Goal: Task Accomplishment & Management: Manage account settings

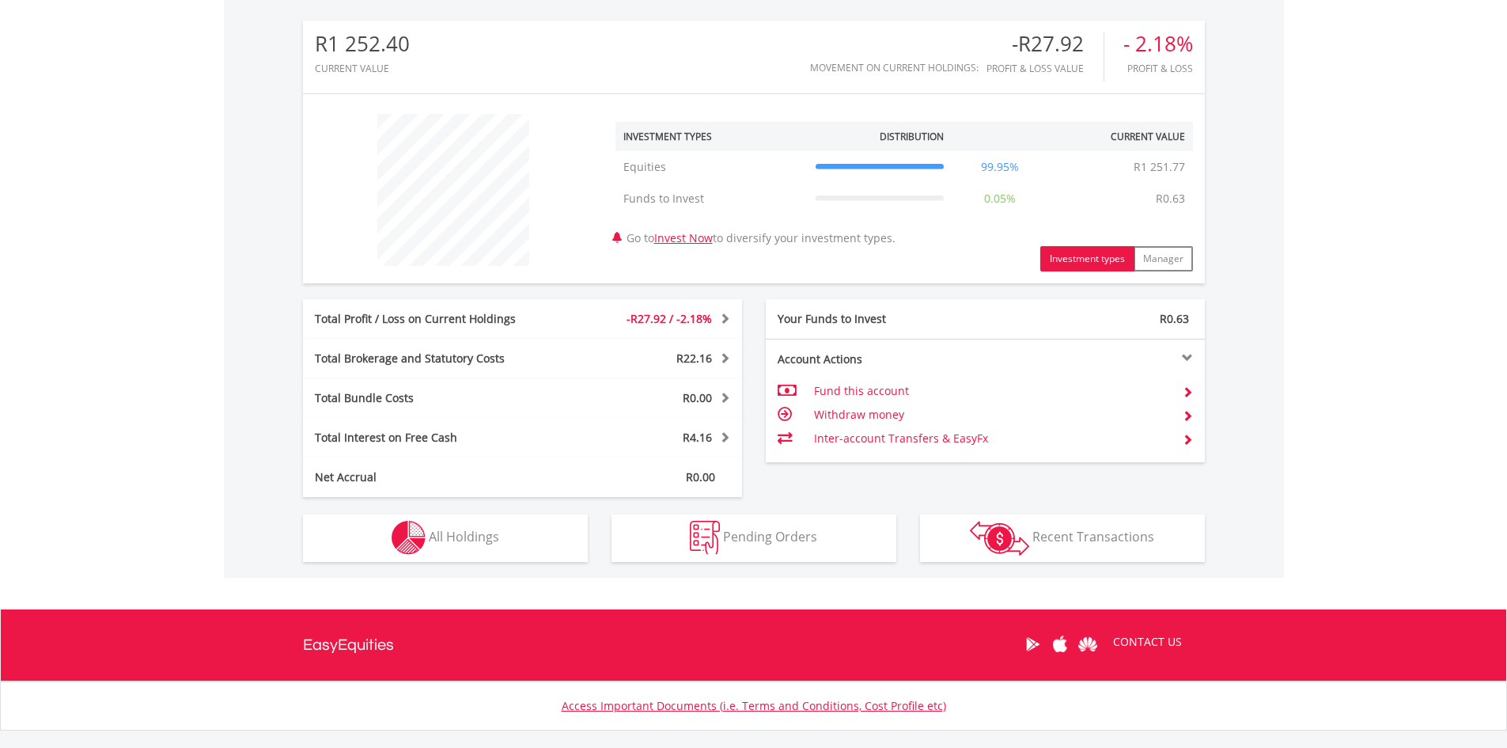
scroll to position [591, 0]
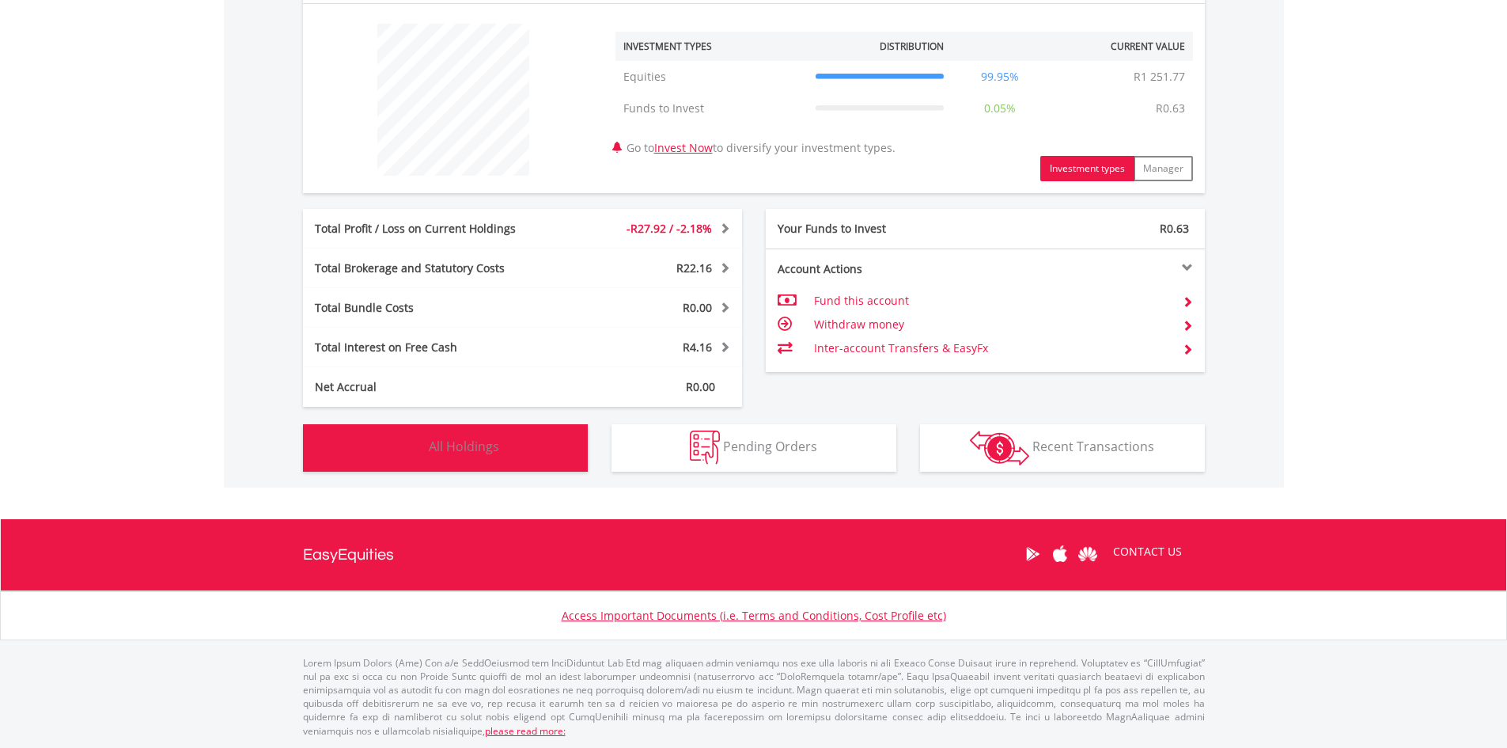
click at [514, 433] on button "Holdings All Holdings" at bounding box center [445, 447] width 285 height 47
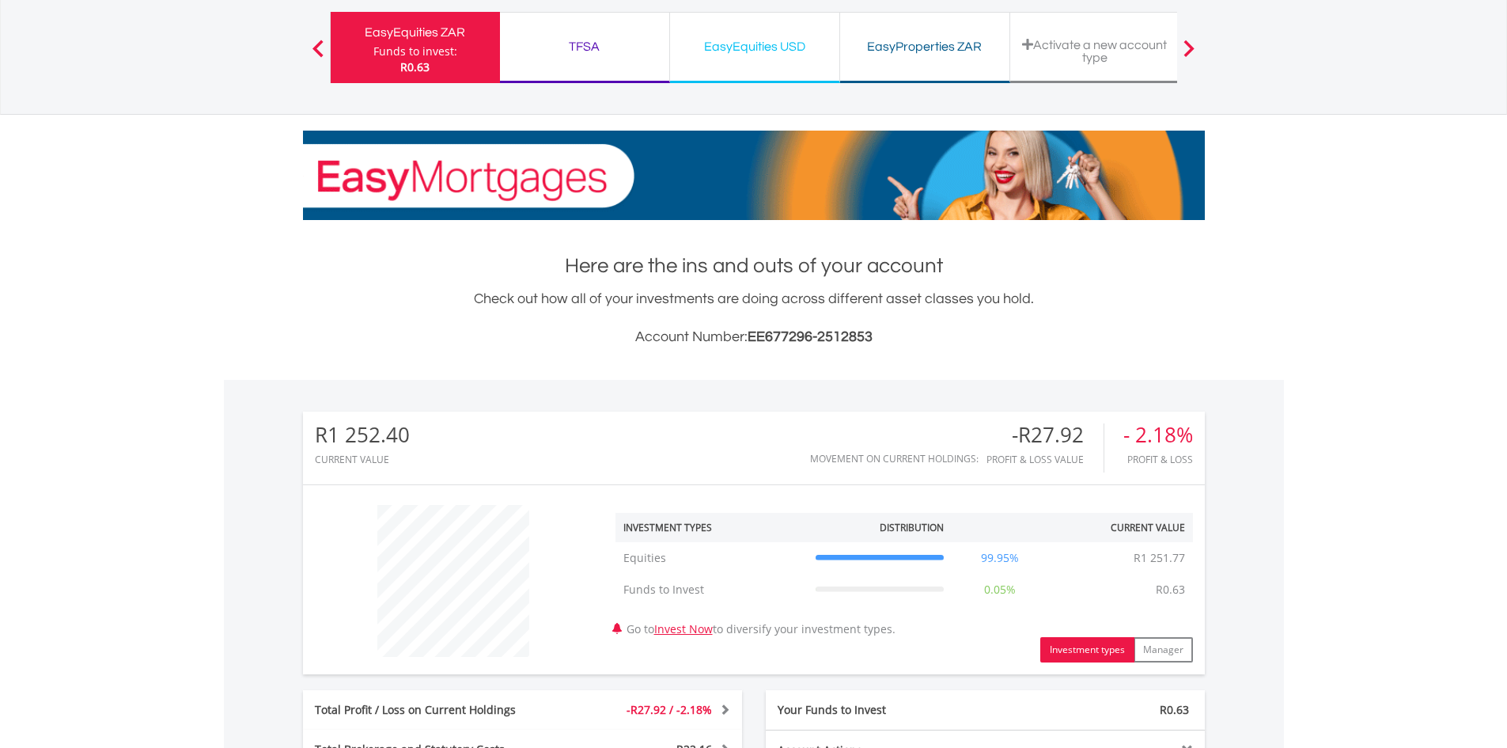
scroll to position [0, 0]
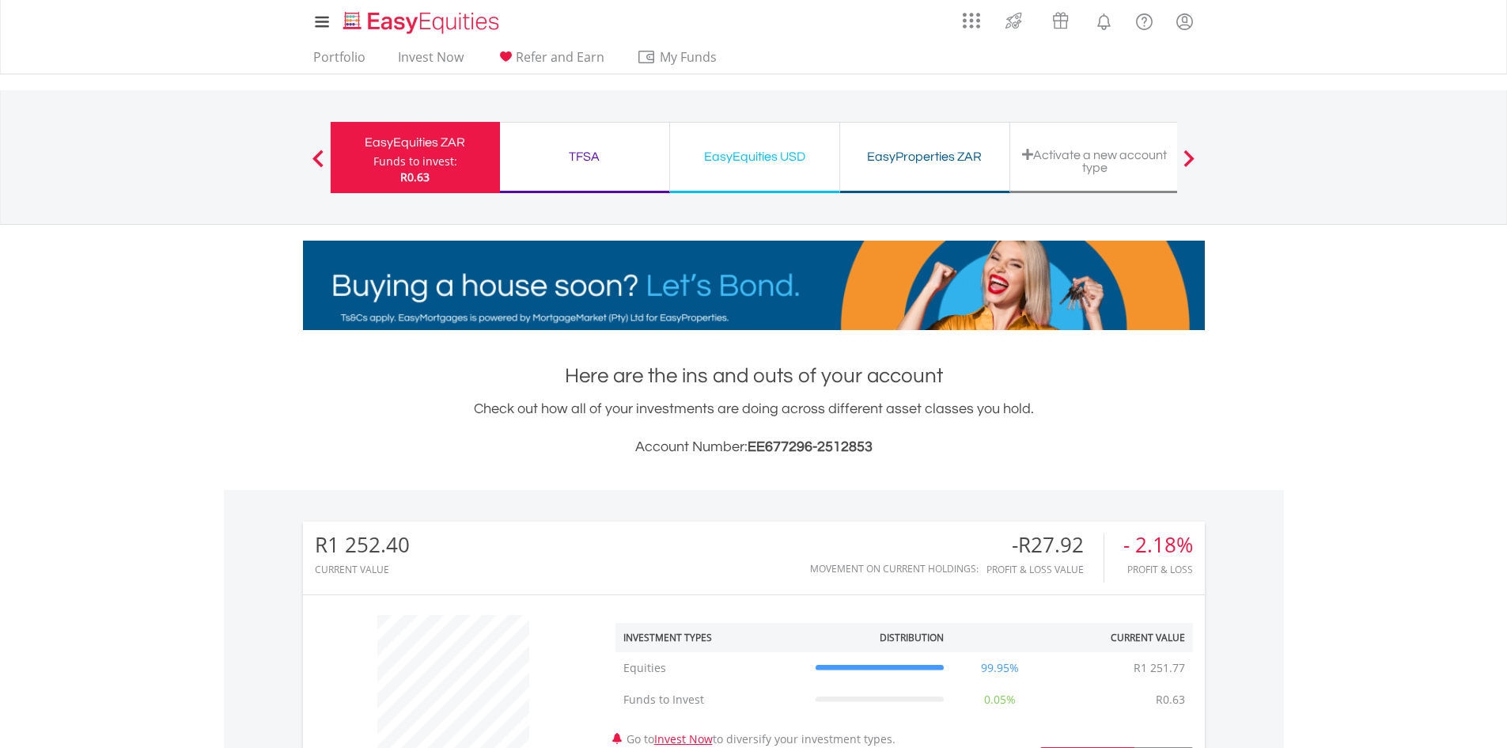
click at [606, 158] on div "TFSA" at bounding box center [585, 157] width 150 height 22
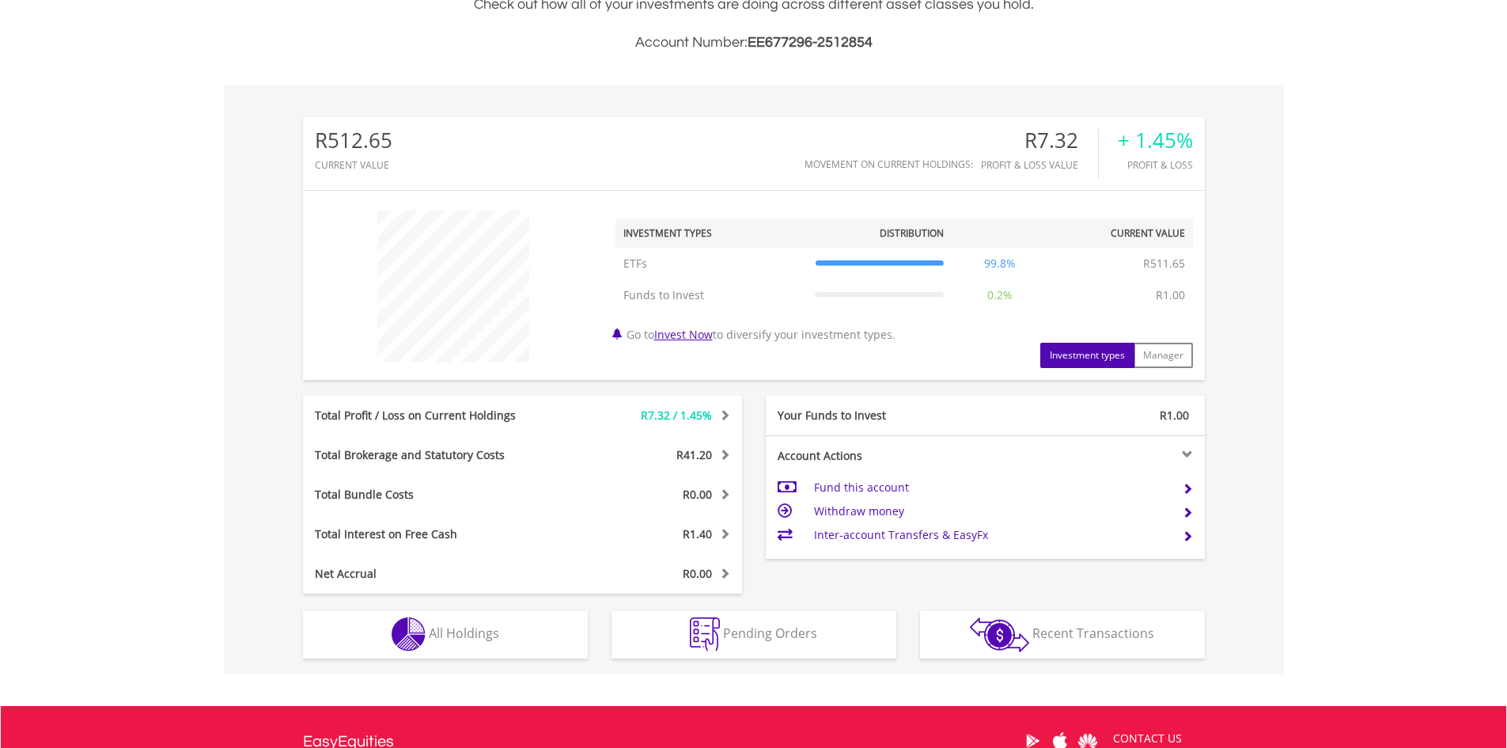
scroll to position [455, 0]
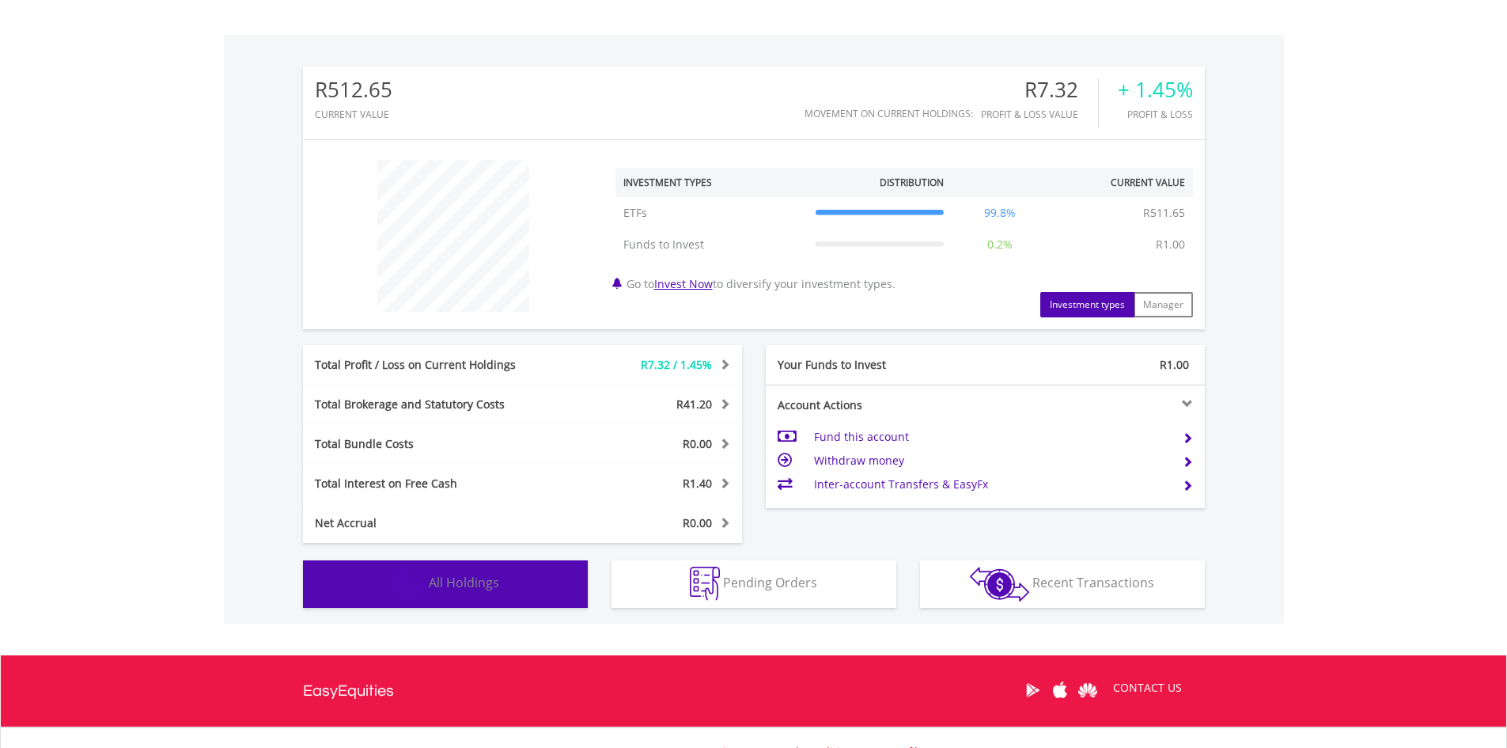
click at [500, 572] on button "Holdings All Holdings" at bounding box center [445, 583] width 285 height 47
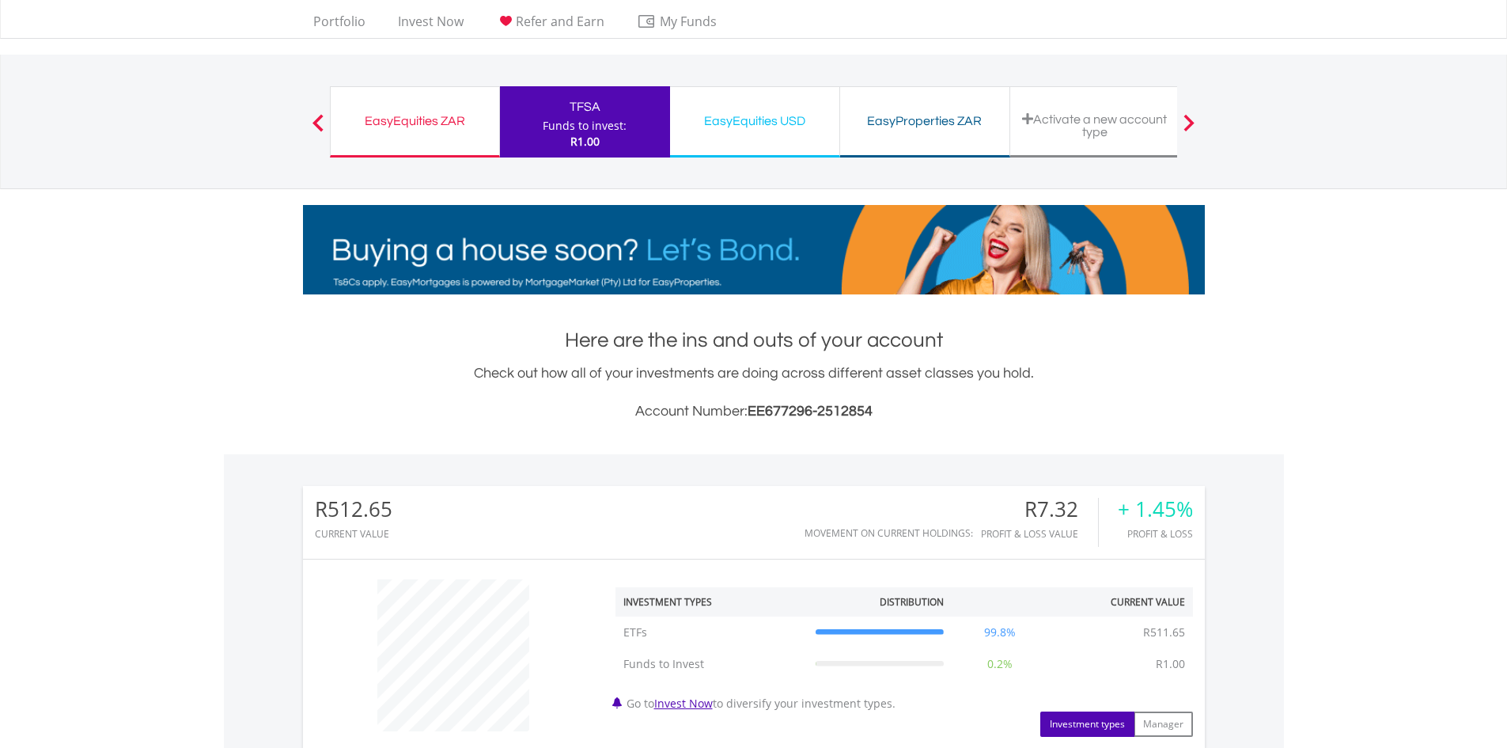
scroll to position [0, 0]
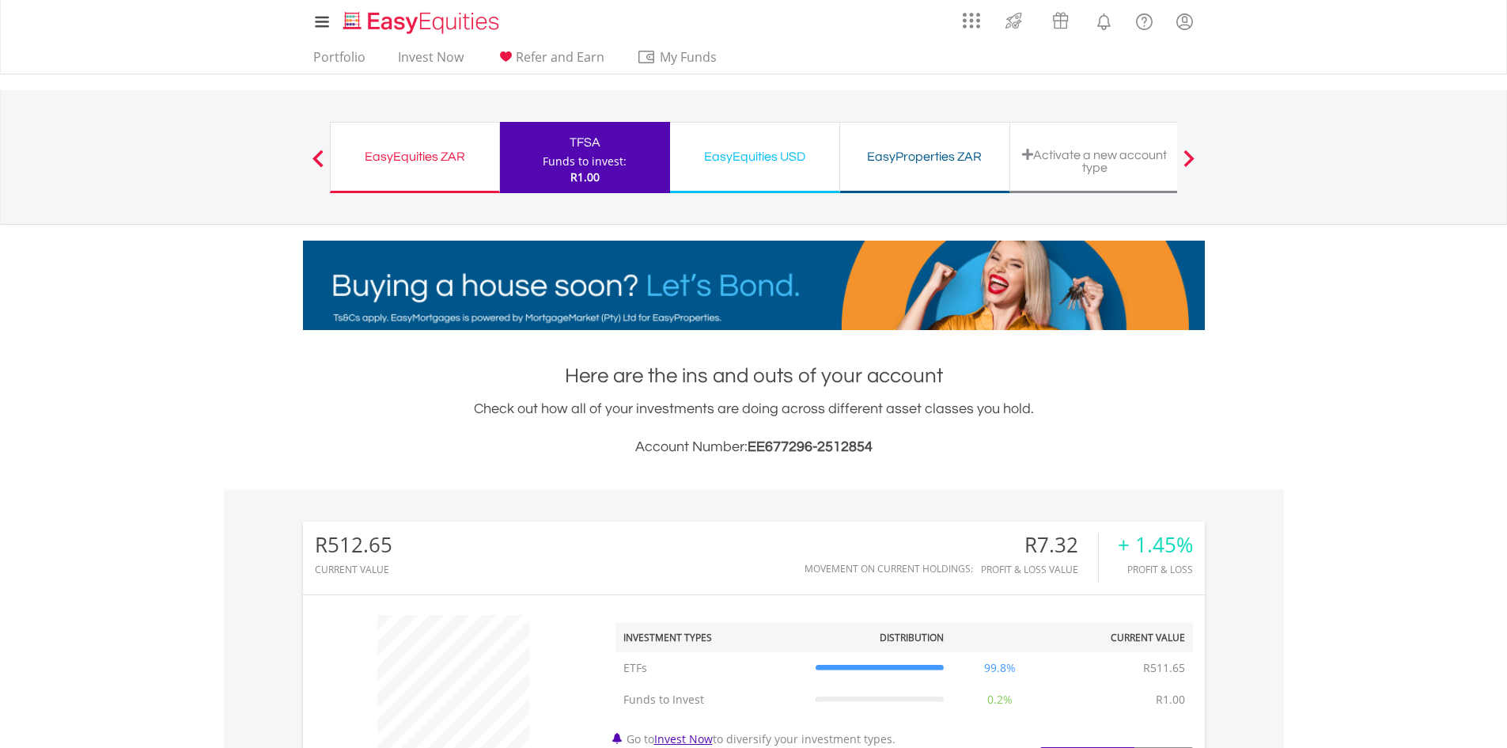
click at [409, 158] on div "EasyEquities ZAR" at bounding box center [415, 157] width 150 height 22
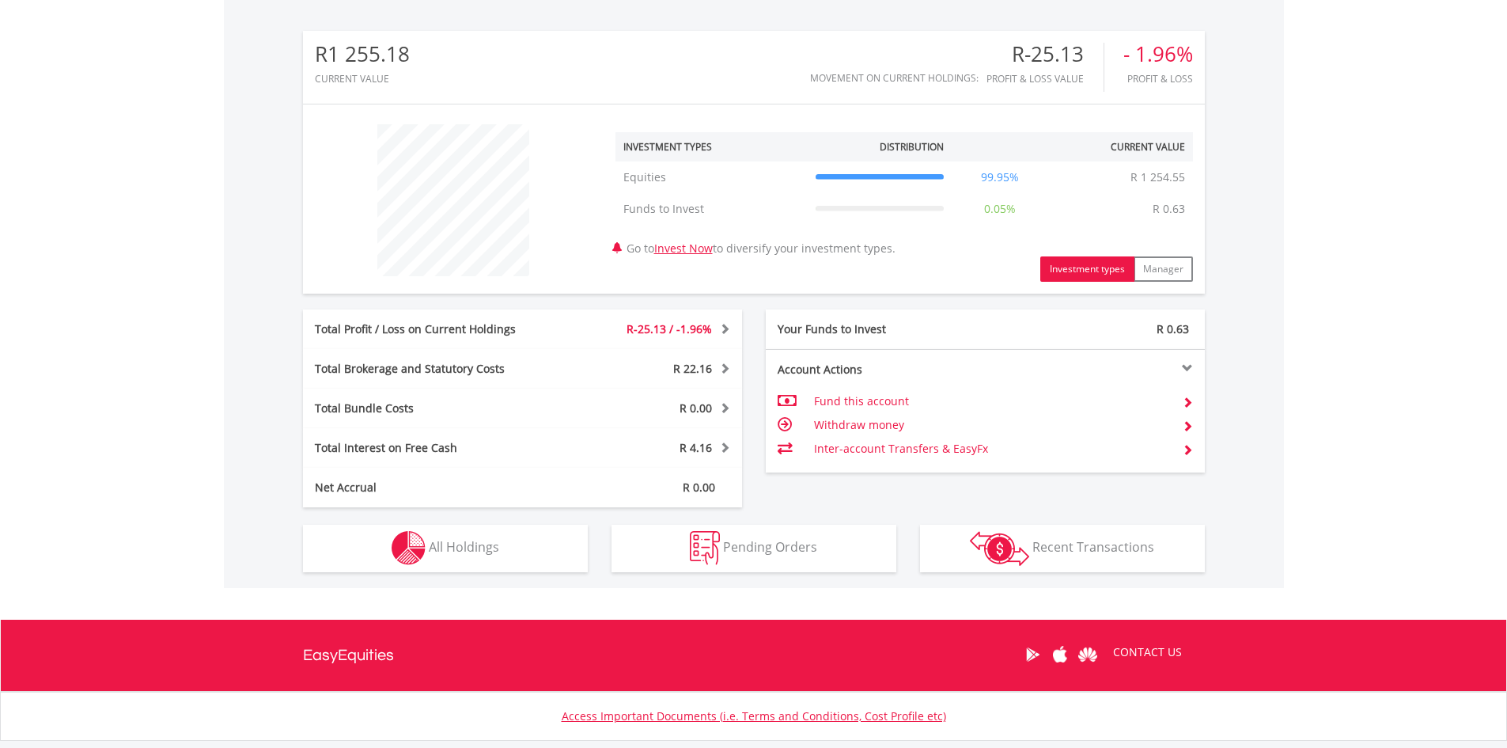
scroll to position [591, 0]
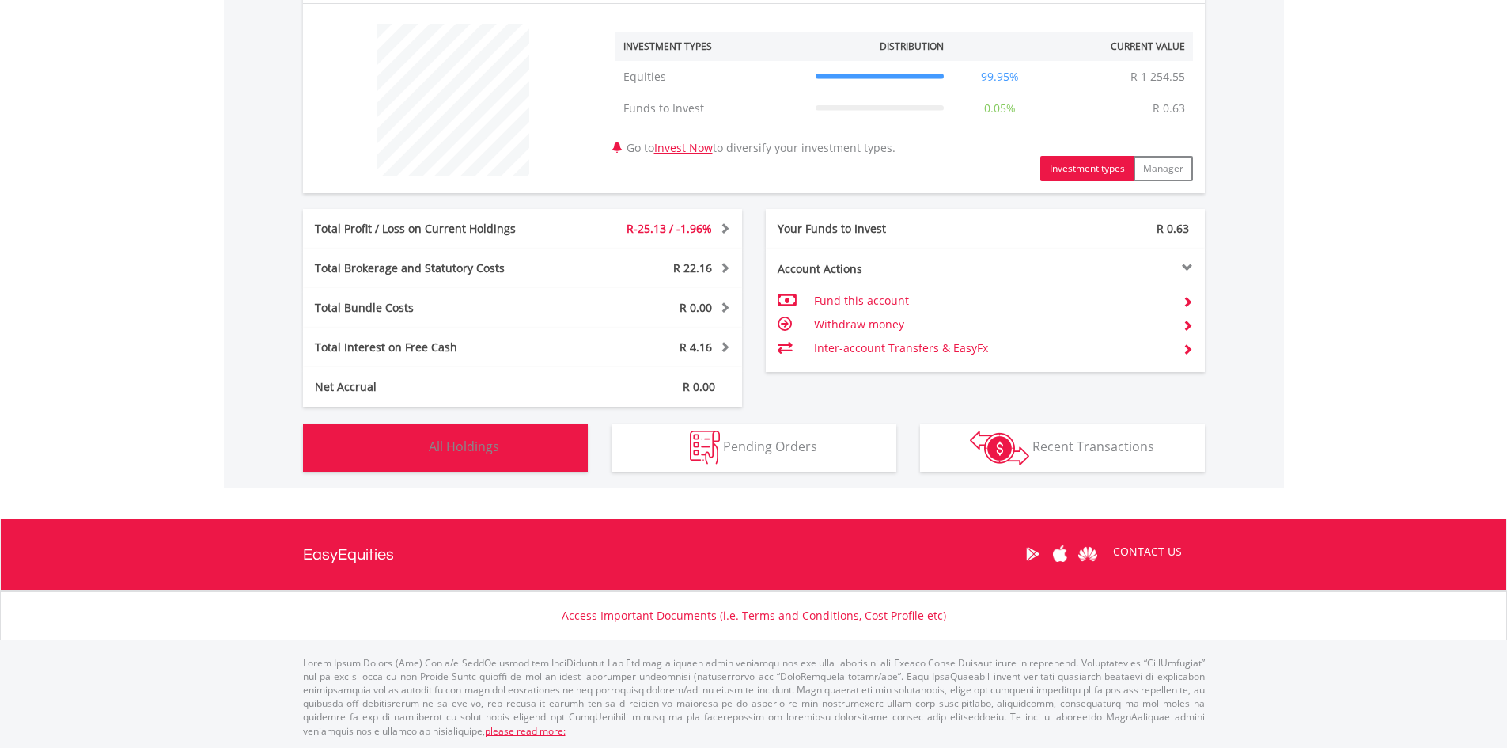
click at [506, 449] on button "Holdings All Holdings" at bounding box center [445, 447] width 285 height 47
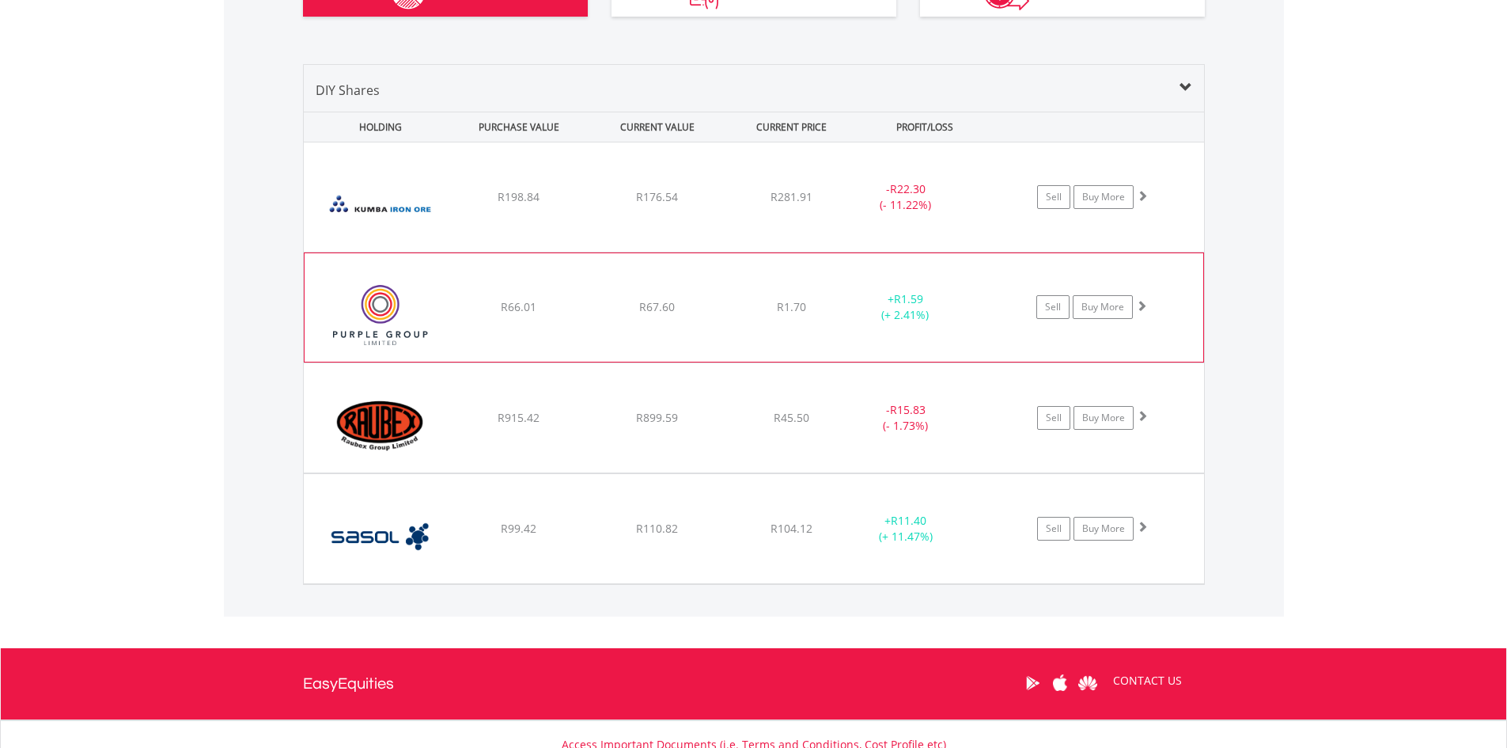
scroll to position [952, 0]
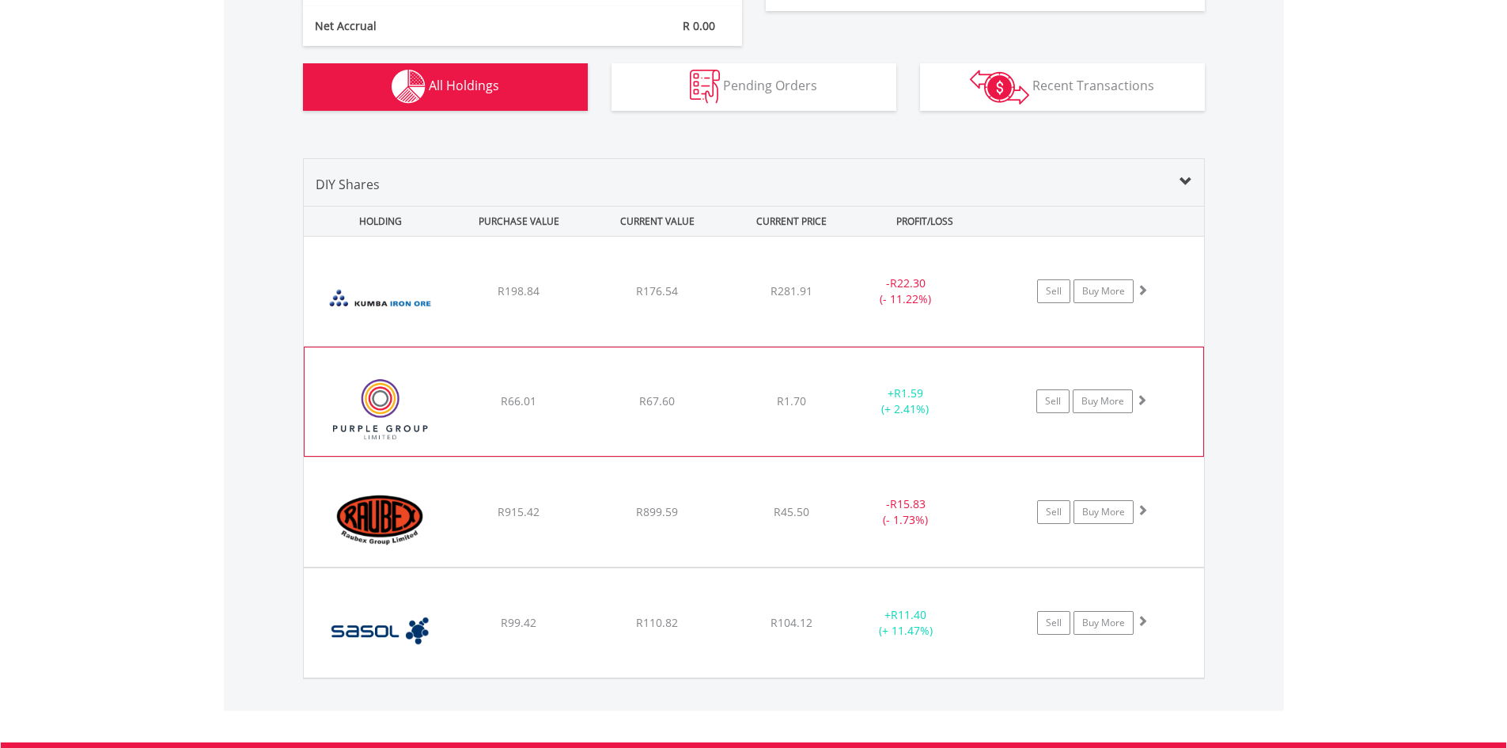
click at [387, 404] on img at bounding box center [381, 409] width 136 height 84
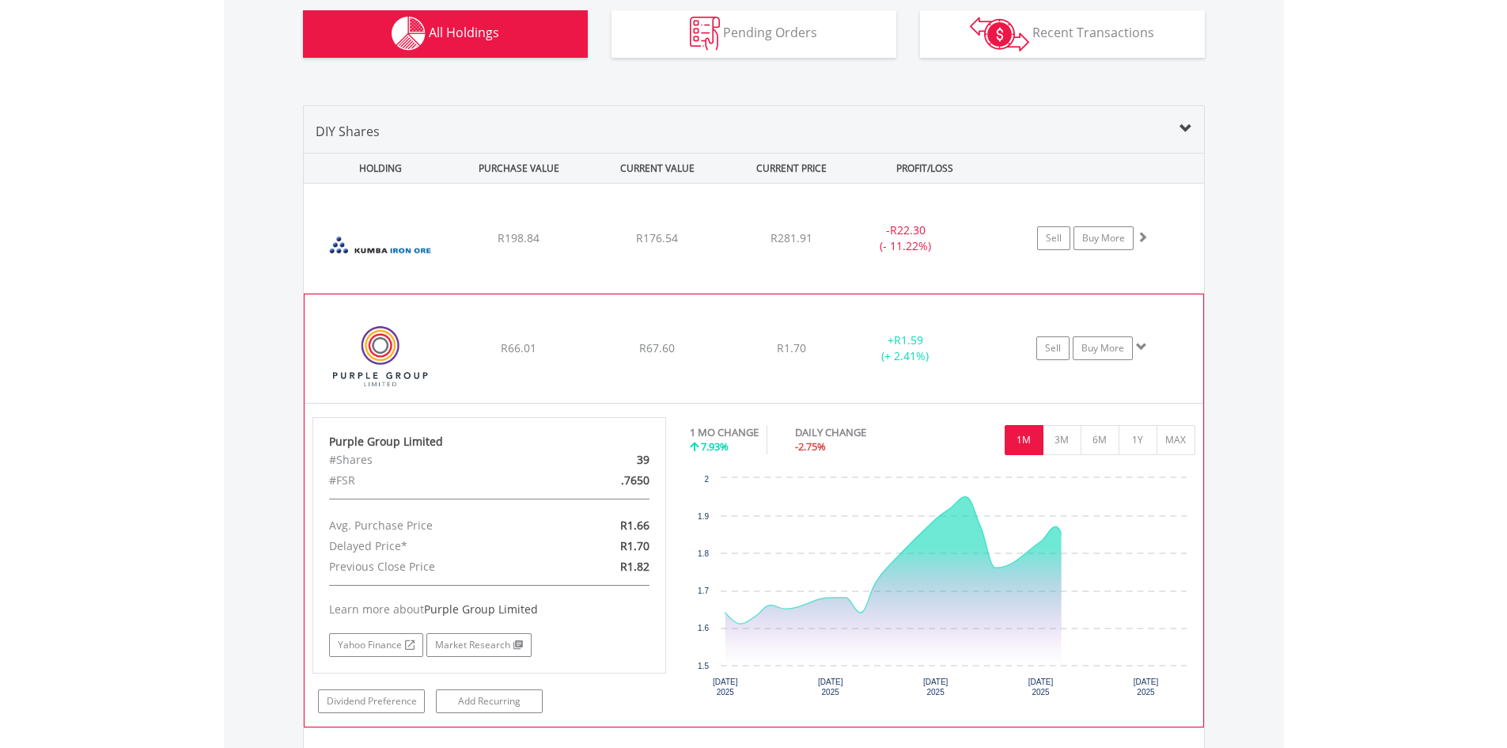
scroll to position [1031, 0]
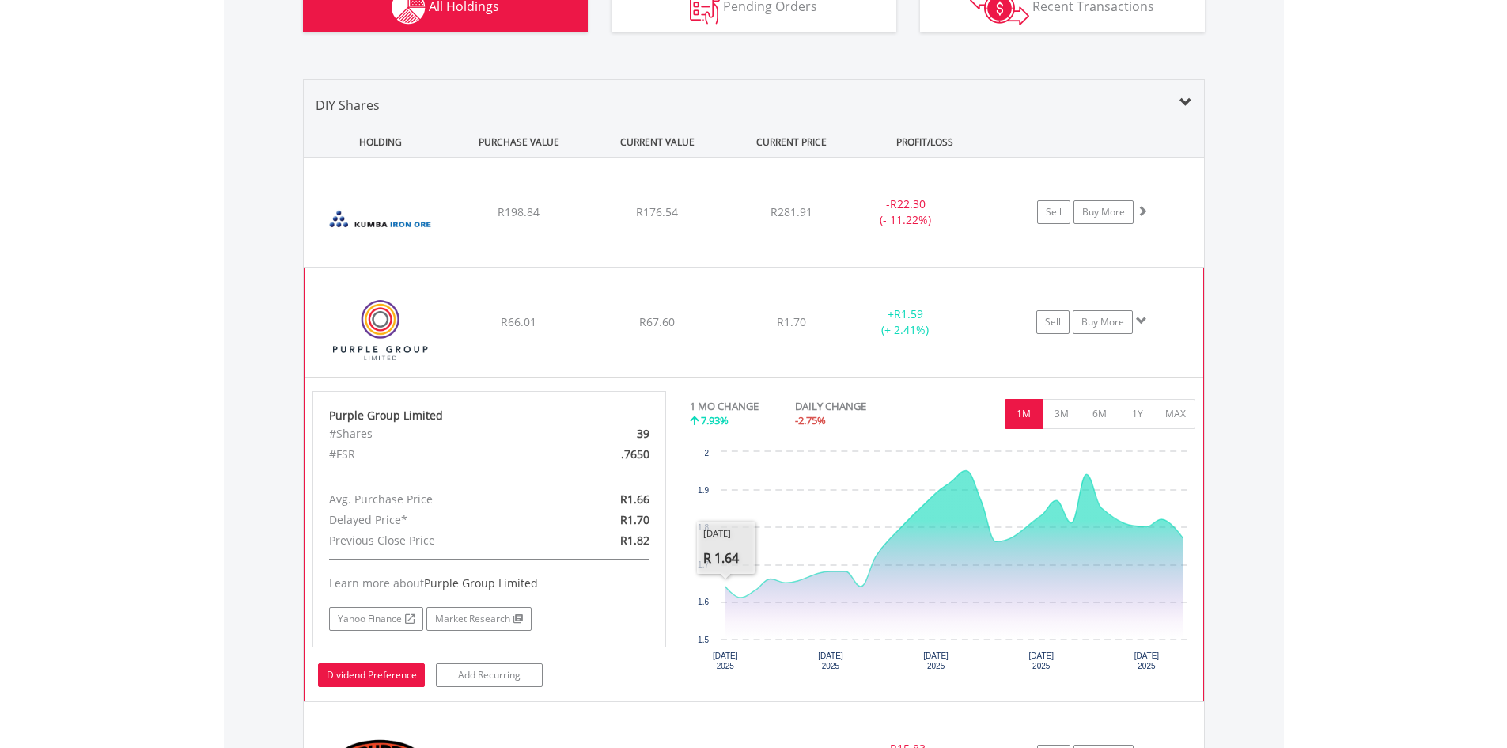
click at [376, 666] on link "Dividend Preference" at bounding box center [371, 675] width 107 height 24
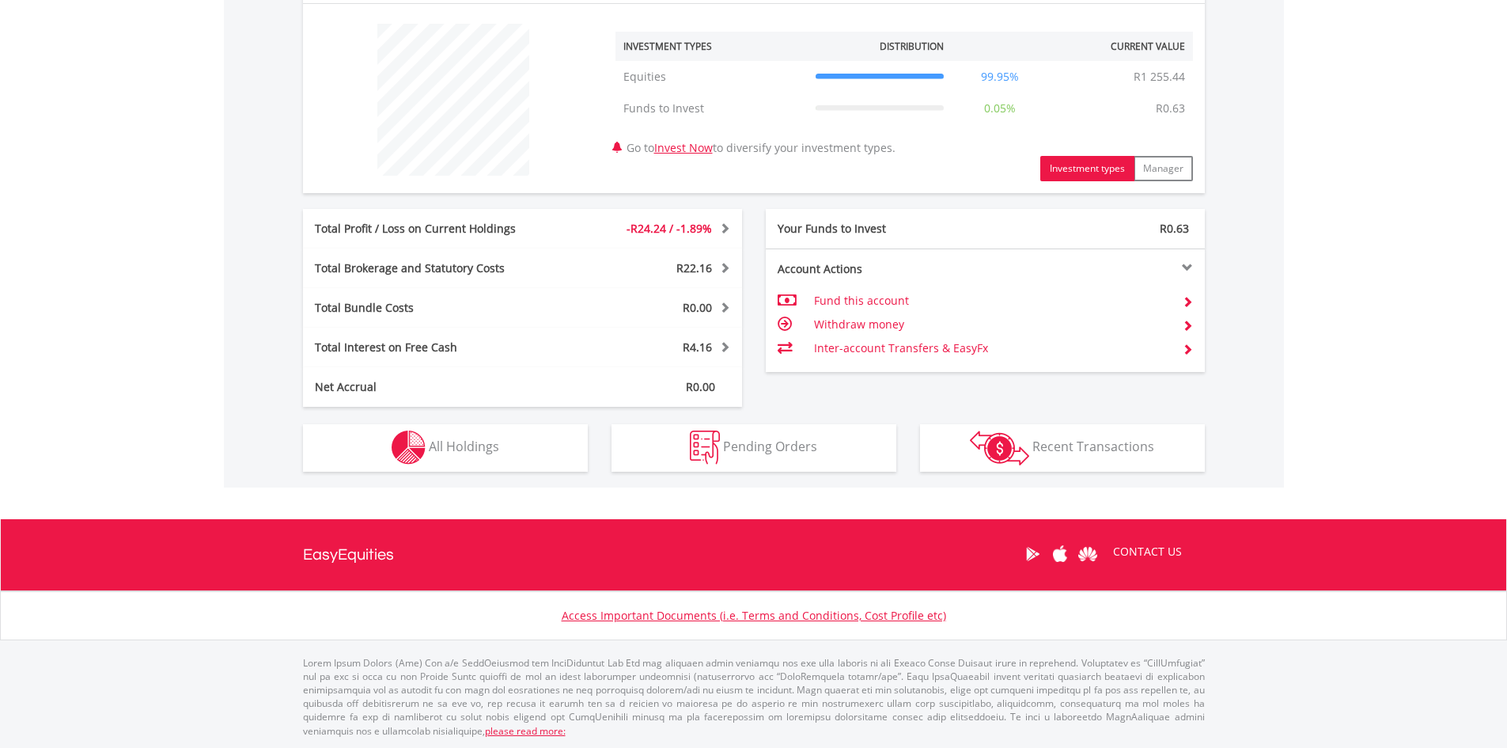
scroll to position [152, 301]
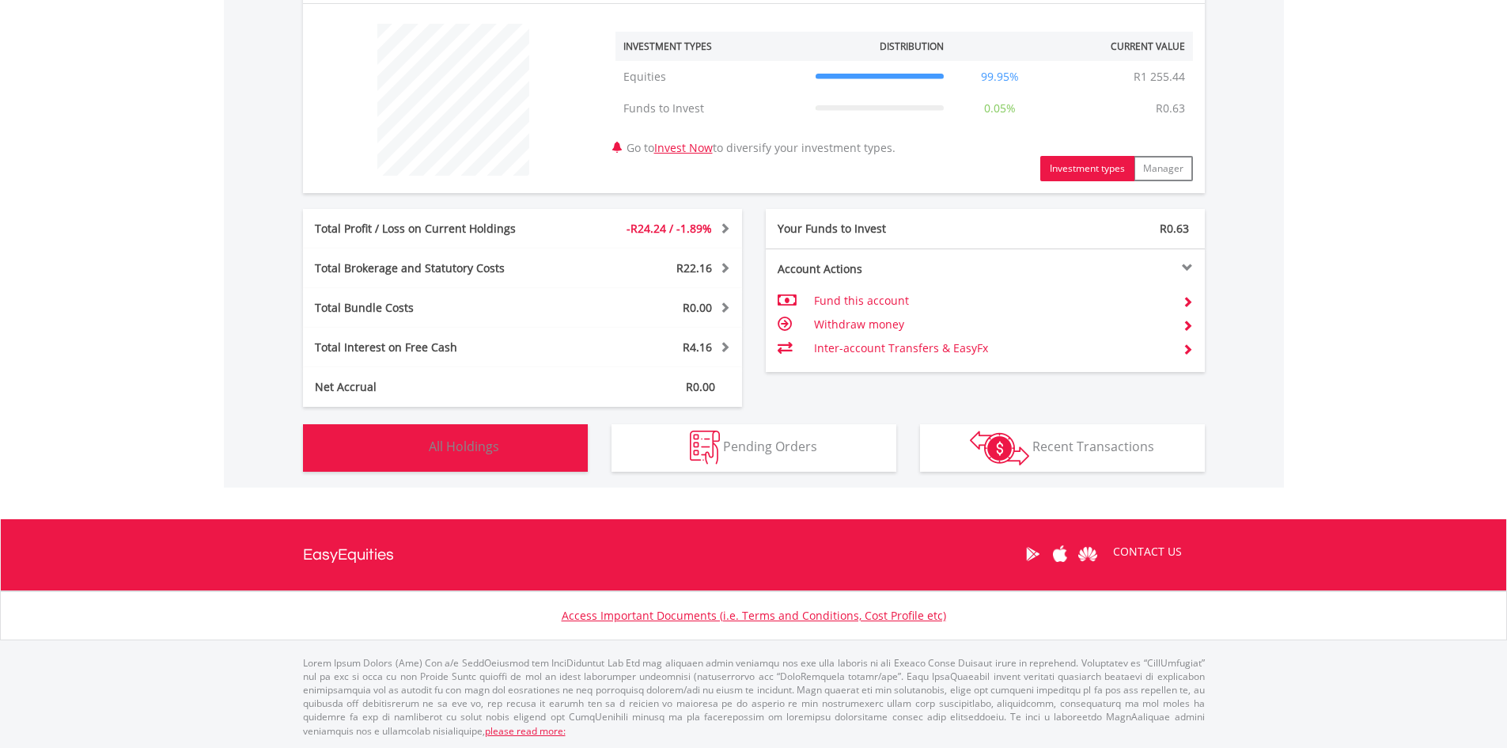
click at [425, 442] on img "button" at bounding box center [409, 447] width 34 height 34
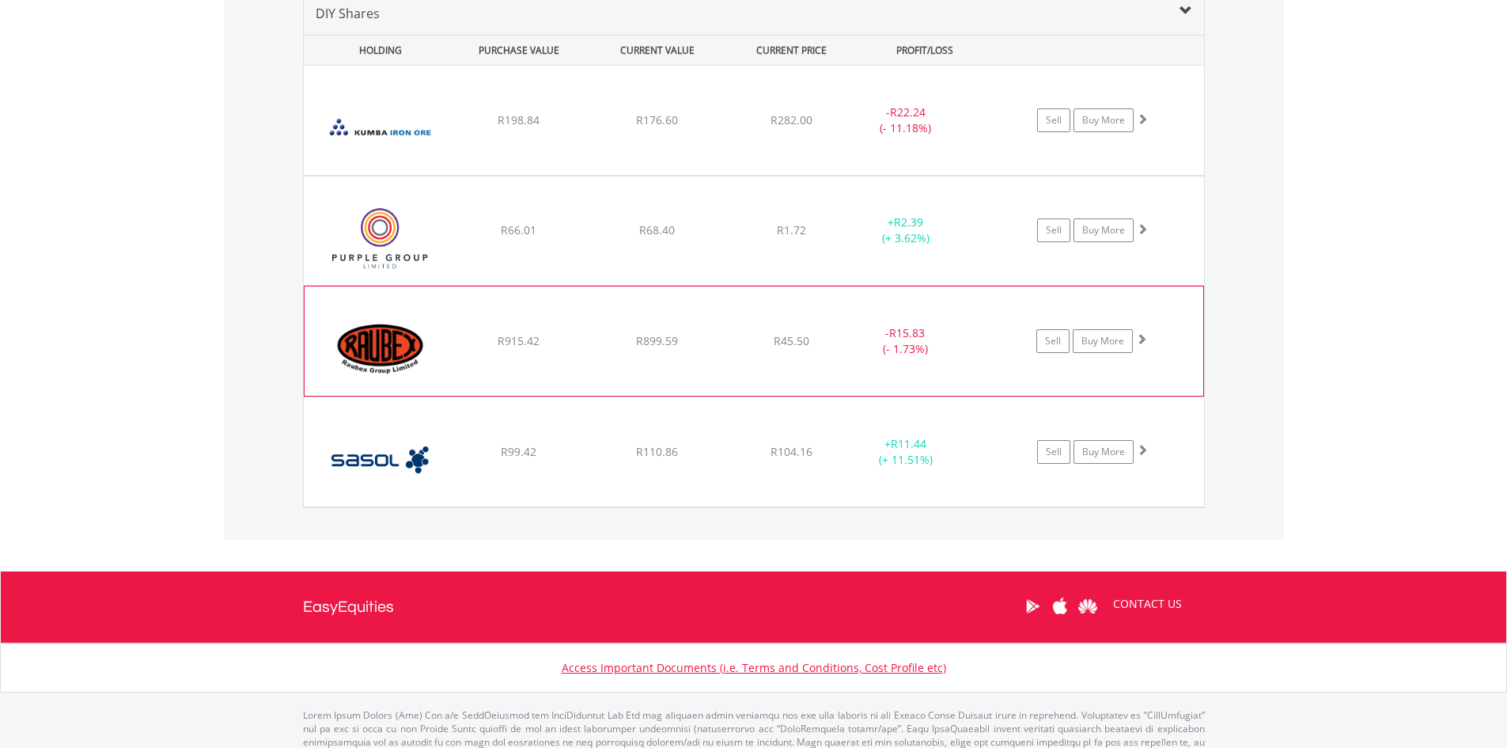
scroll to position [1095, 0]
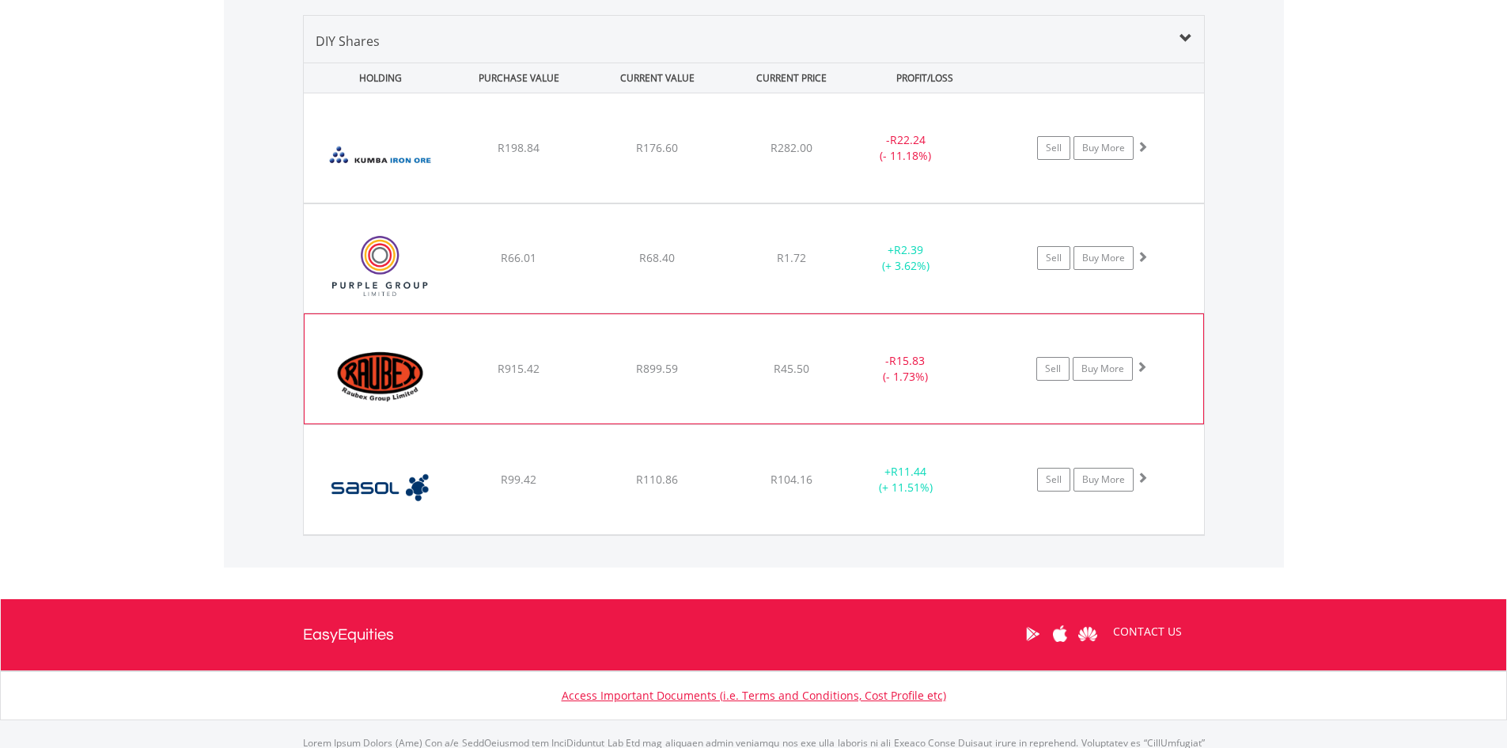
click at [371, 362] on img at bounding box center [381, 376] width 136 height 85
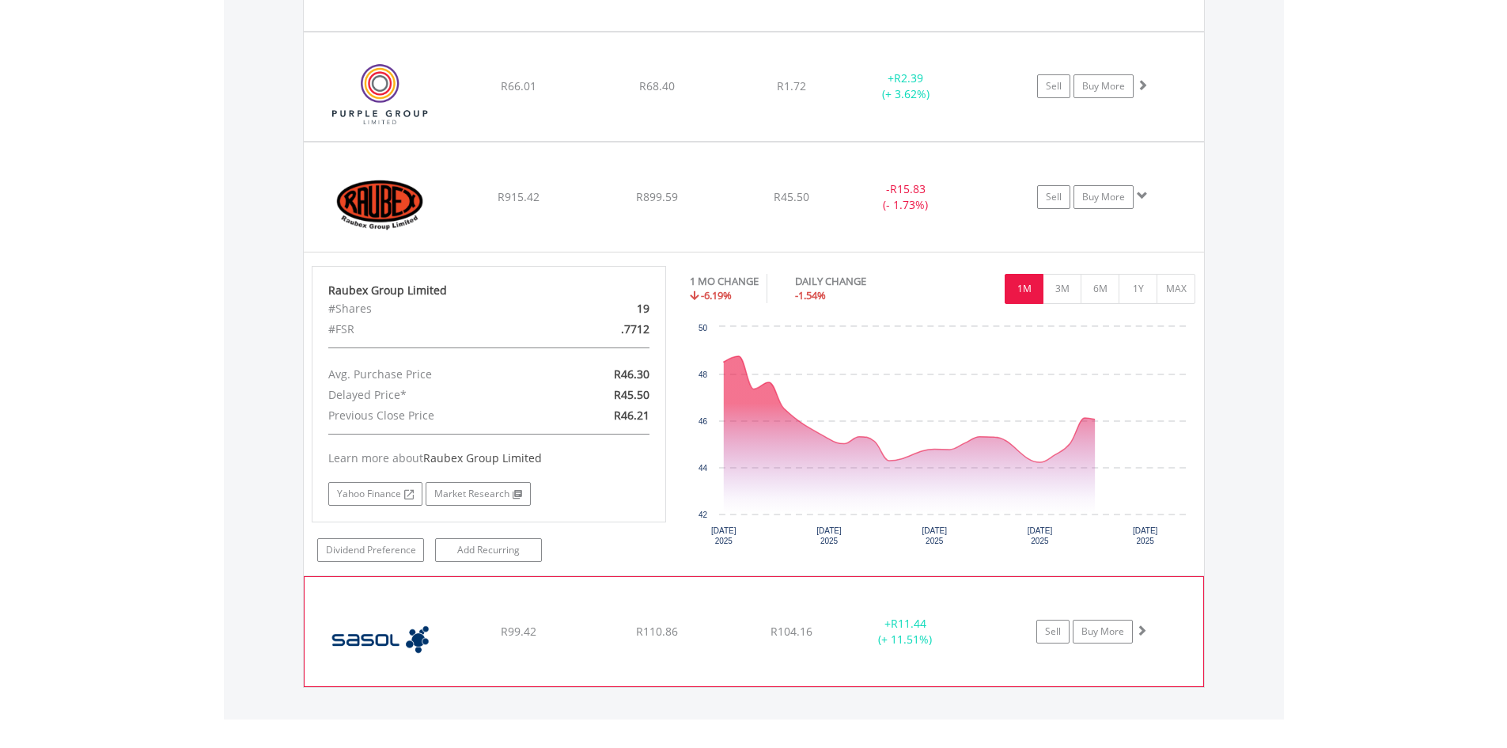
scroll to position [1332, 0]
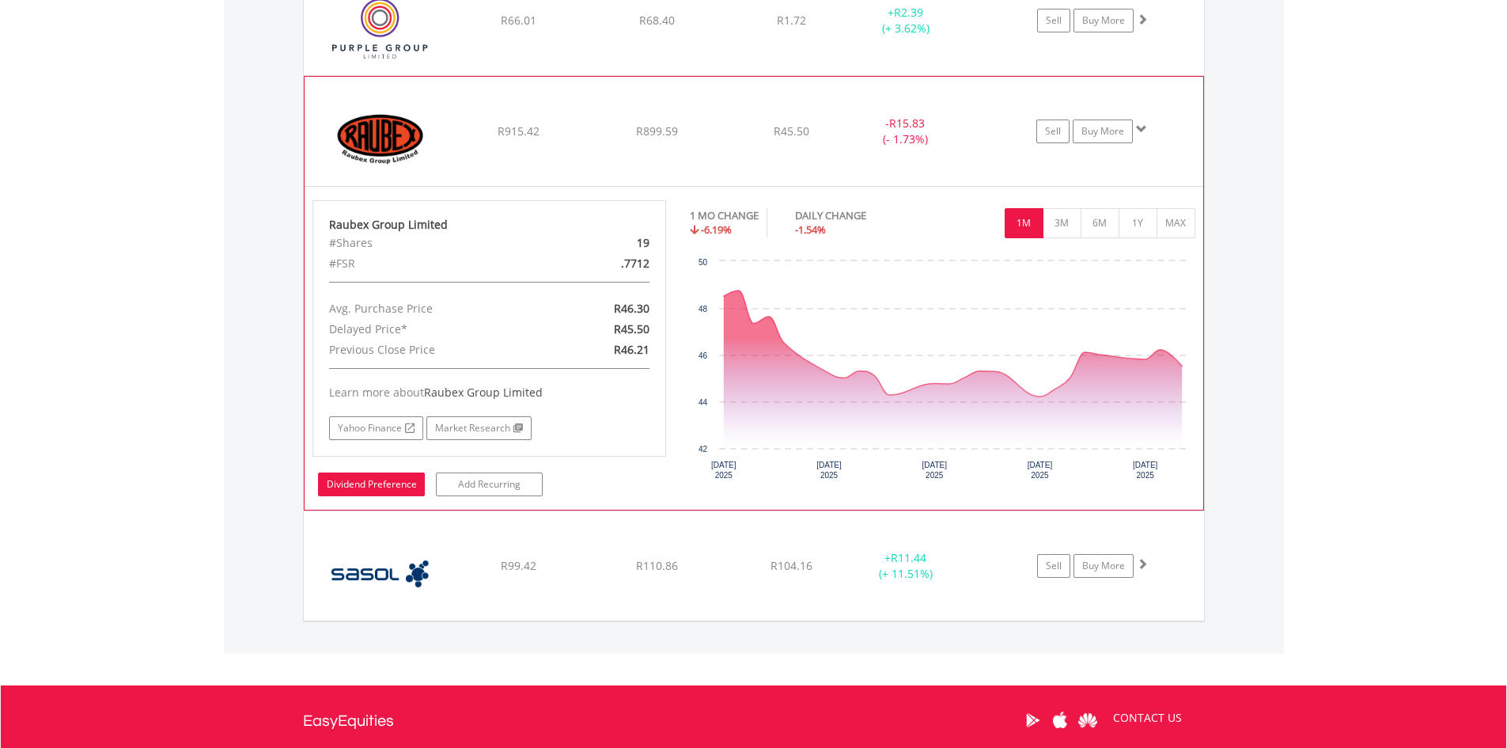
click at [375, 484] on link "Dividend Preference" at bounding box center [371, 484] width 107 height 24
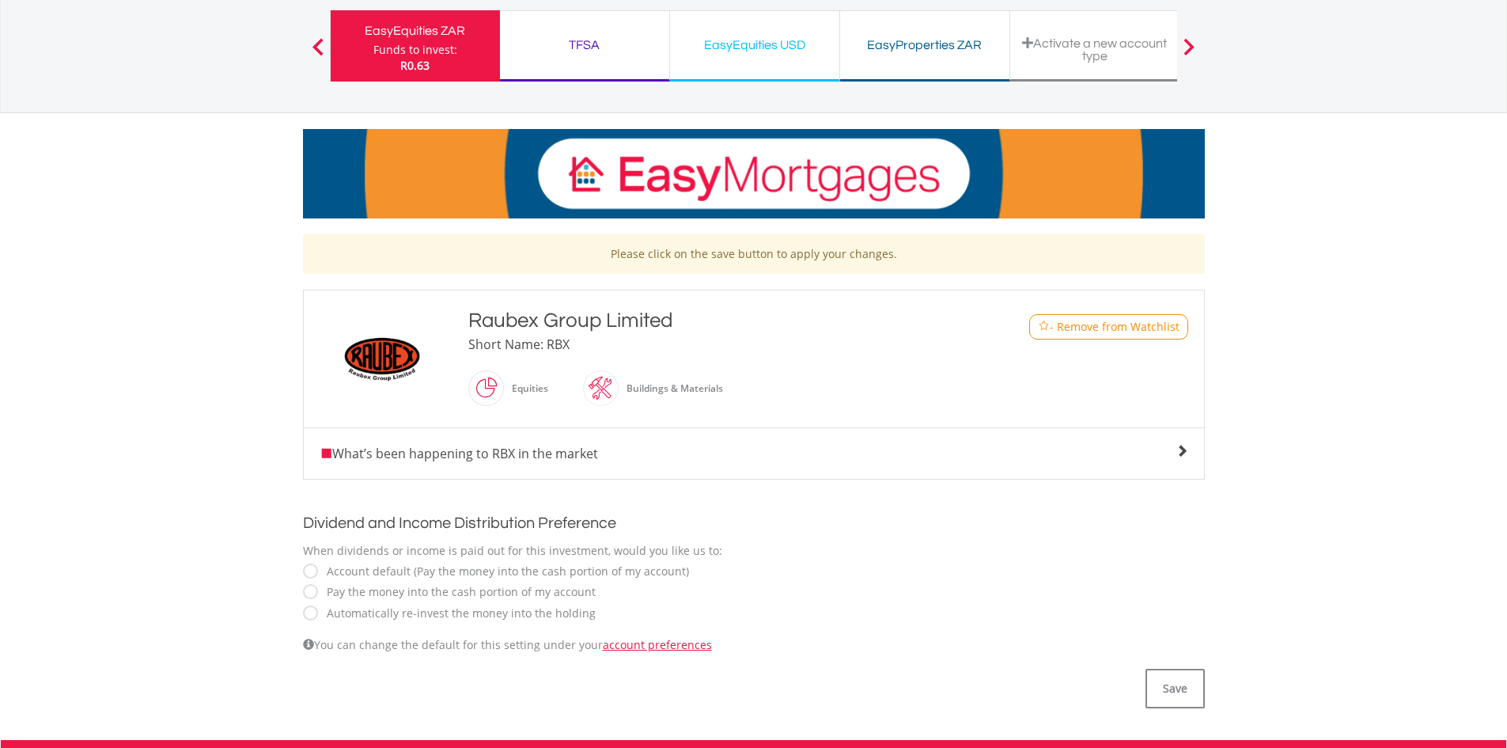
scroll to position [158, 0]
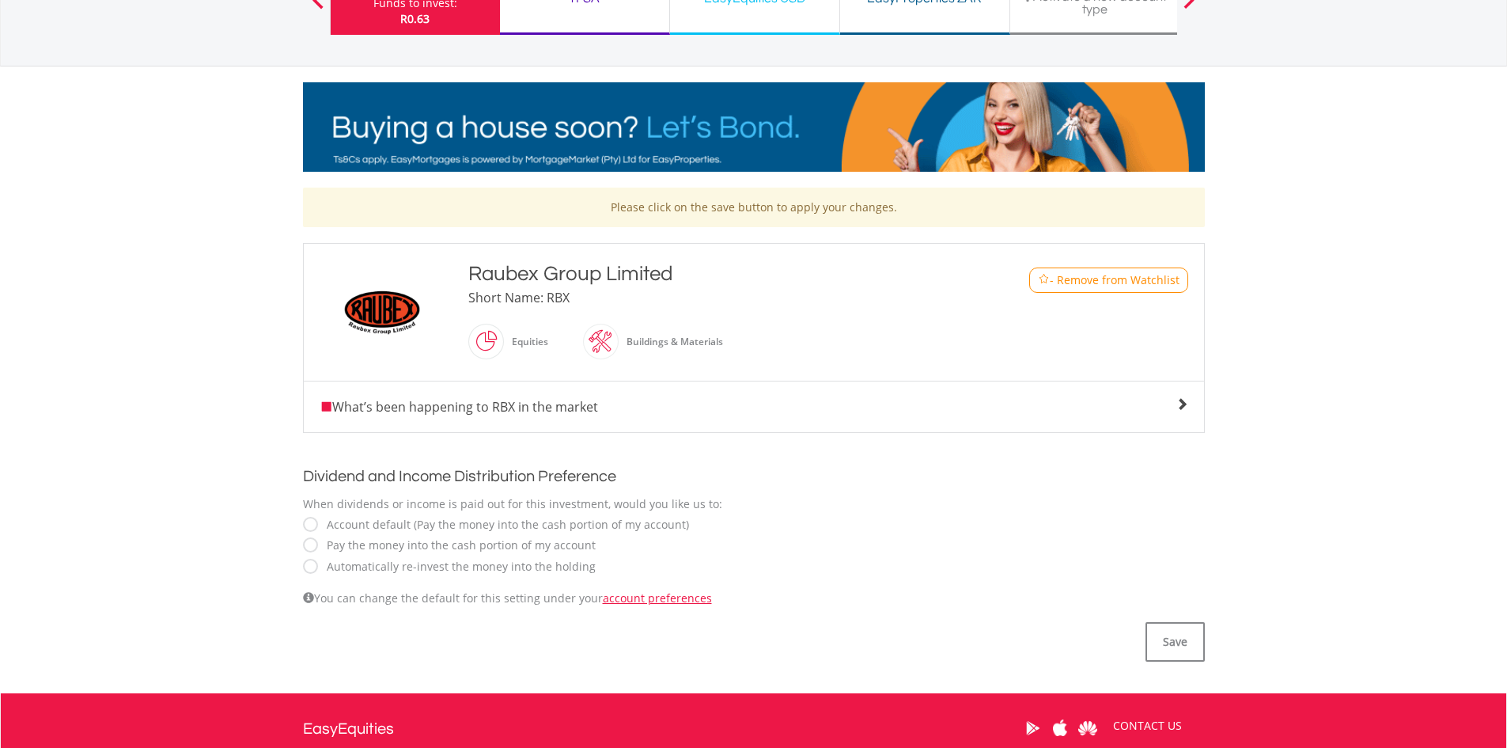
click at [371, 405] on span "What’s been happening to RBX in the market" at bounding box center [459, 406] width 278 height 17
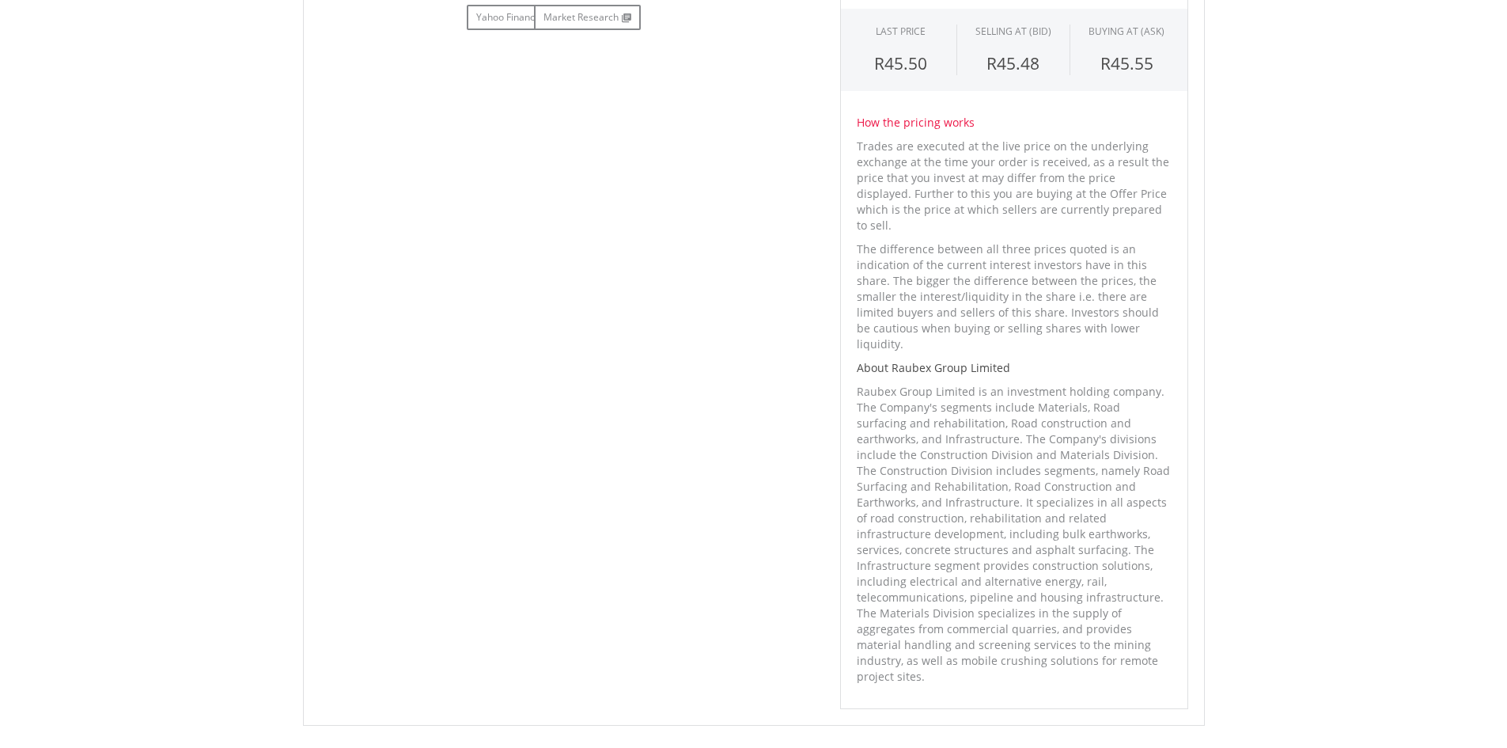
scroll to position [316, 0]
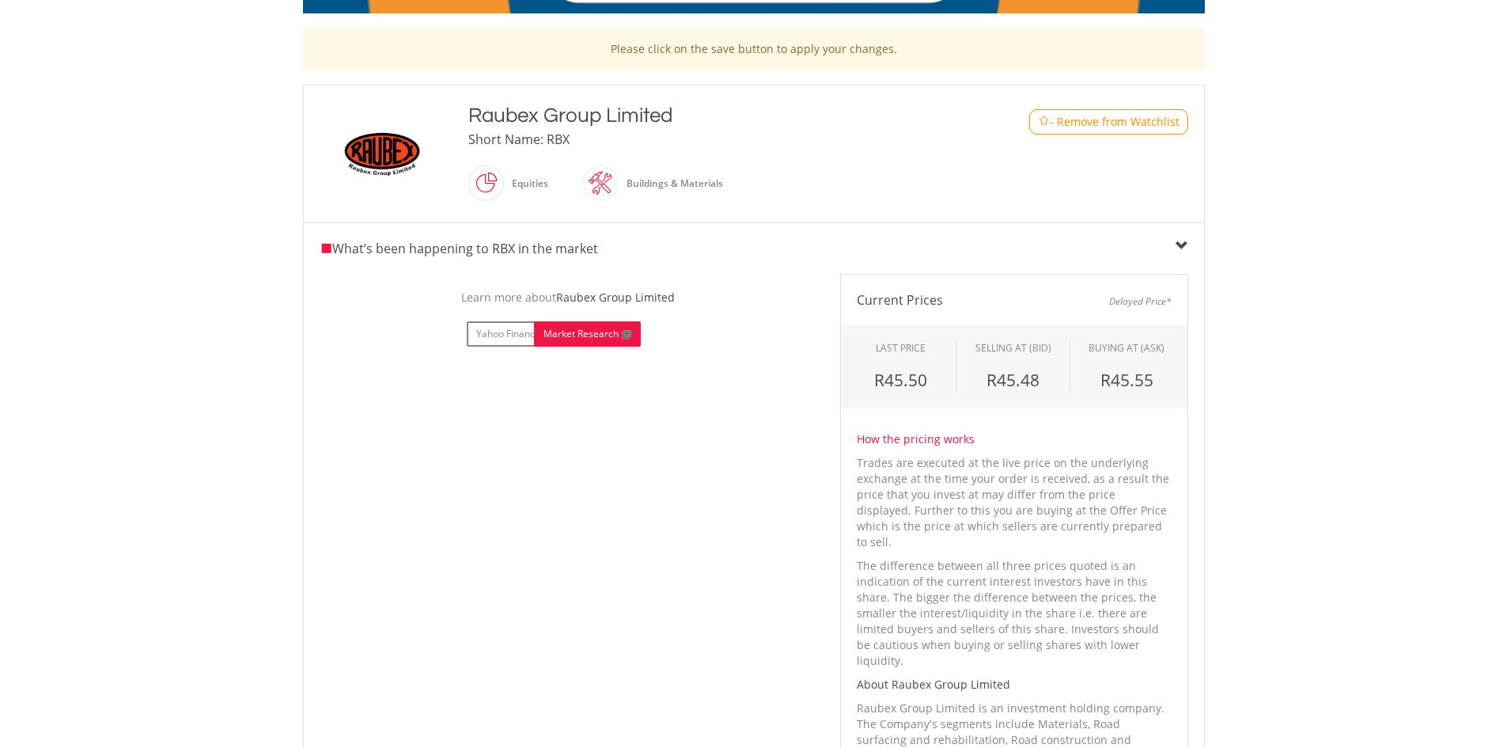
click at [574, 337] on link "Market Research" at bounding box center [587, 333] width 107 height 25
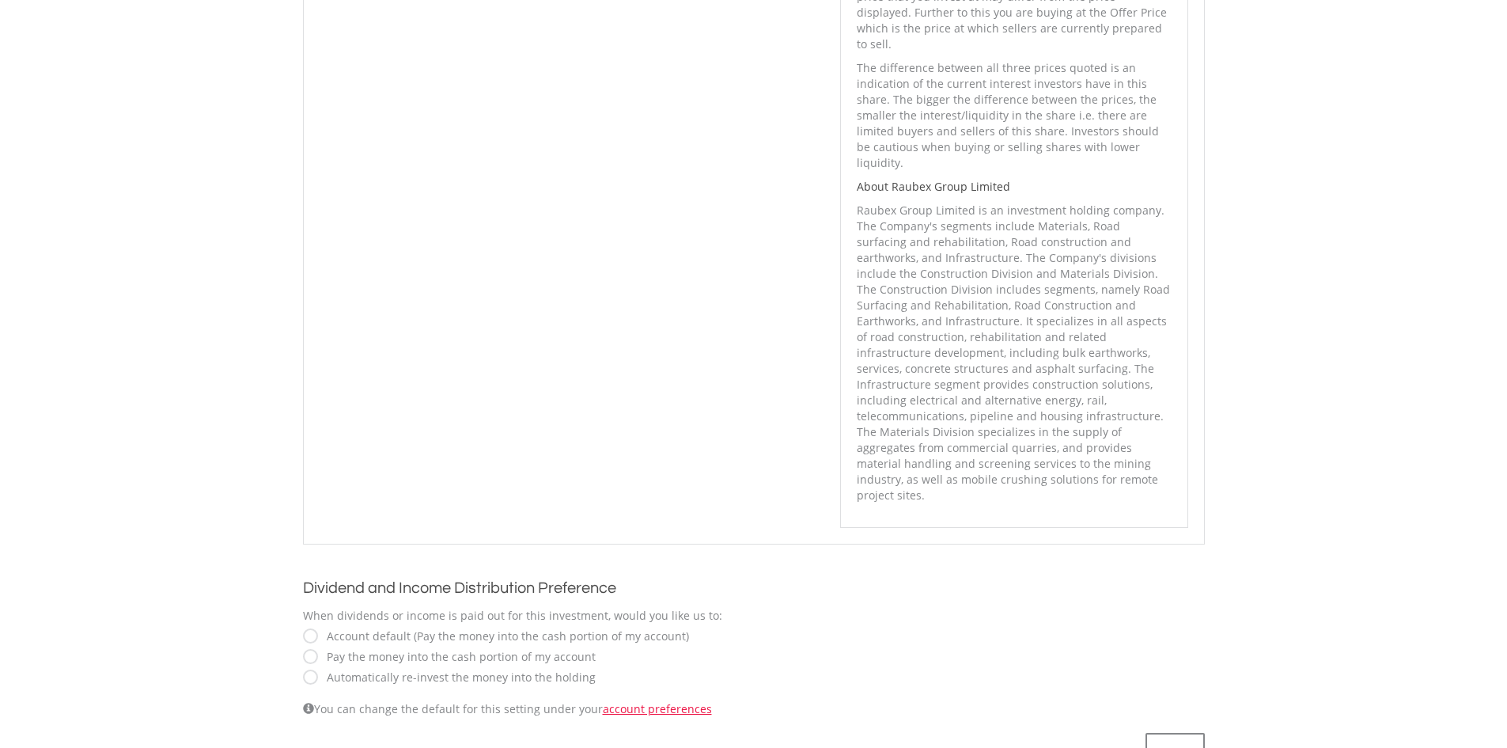
scroll to position [972, 0]
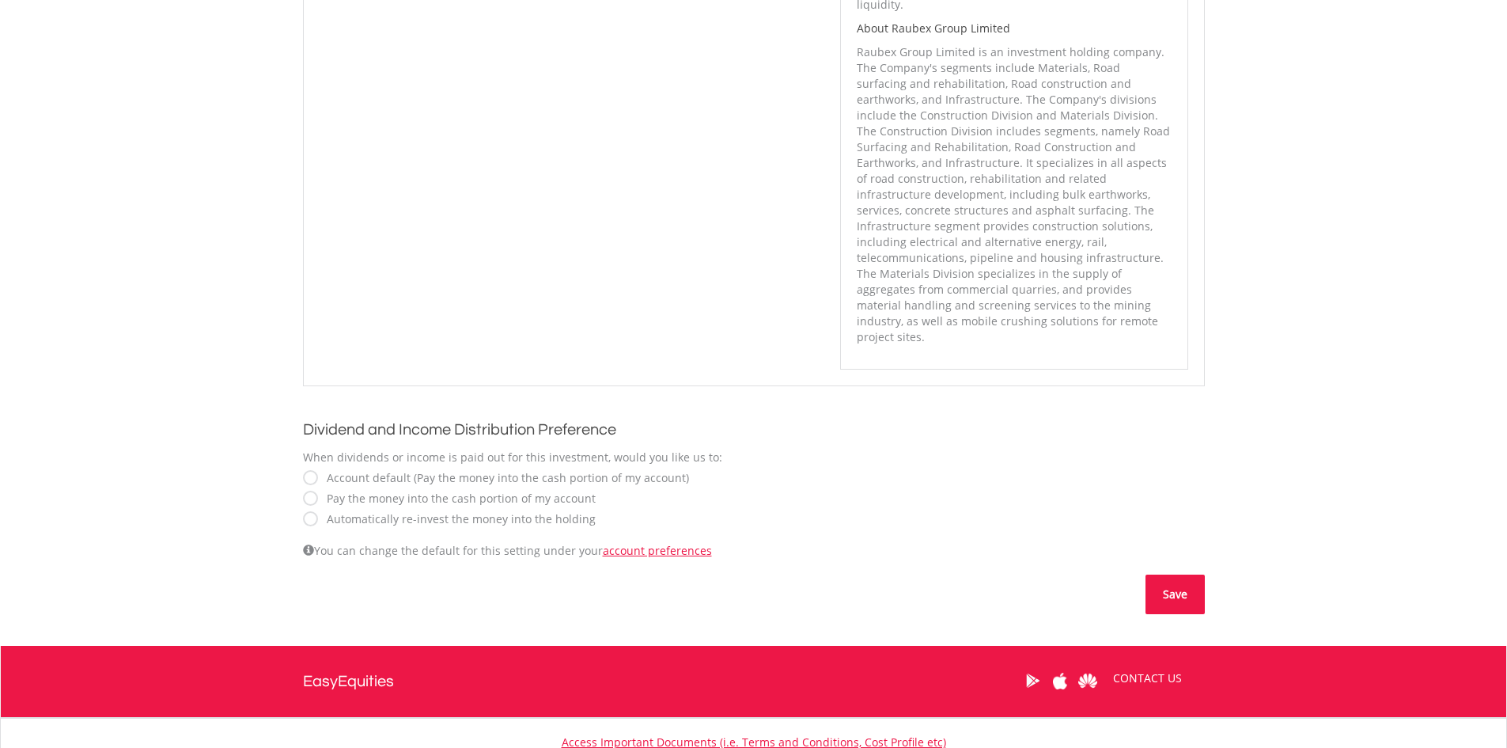
drag, startPoint x: 1196, startPoint y: 538, endPoint x: 599, endPoint y: 1, distance: 803.4
click at [1196, 574] on button "Save" at bounding box center [1175, 594] width 59 height 40
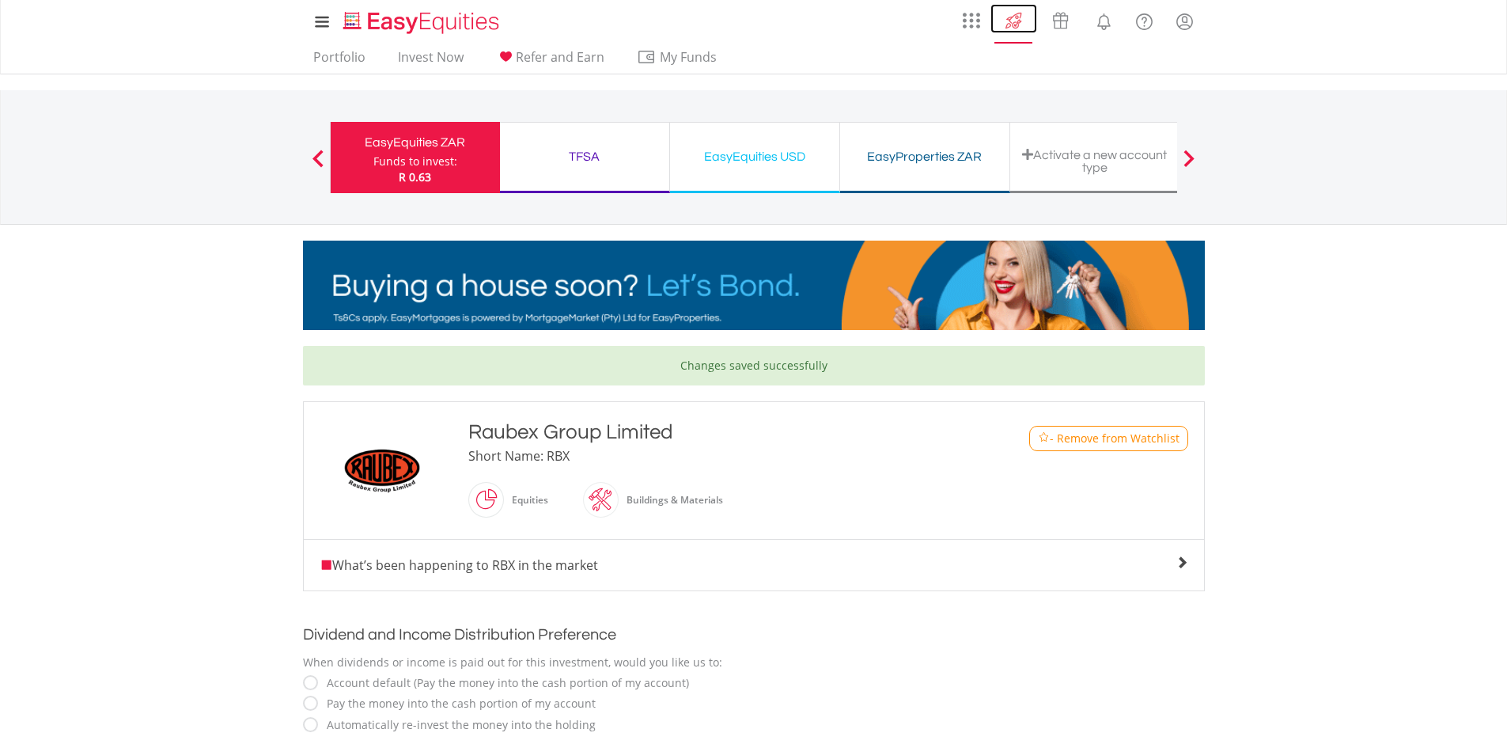
click at [1010, 24] on img at bounding box center [1014, 20] width 26 height 25
